Goal: Register for event/course

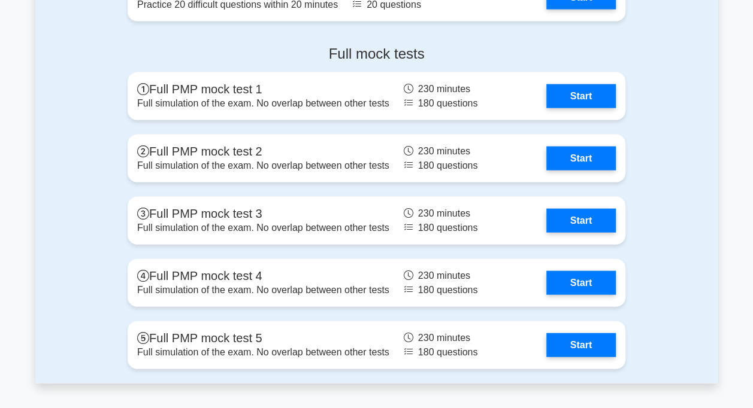
scroll to position [3533, 0]
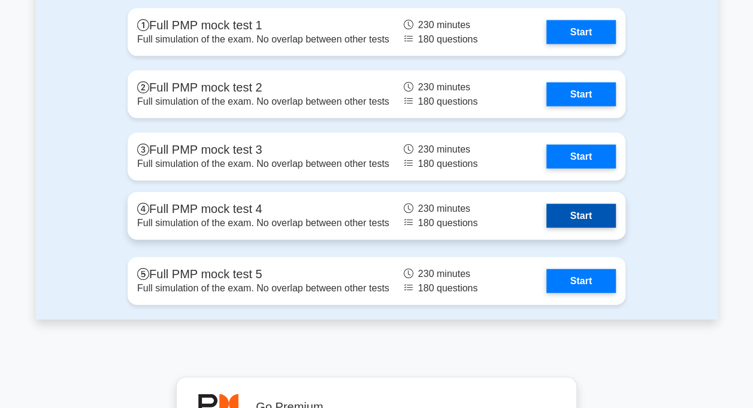
click at [583, 218] on link "Start" at bounding box center [580, 216] width 69 height 24
